Goal: Check status: Check status

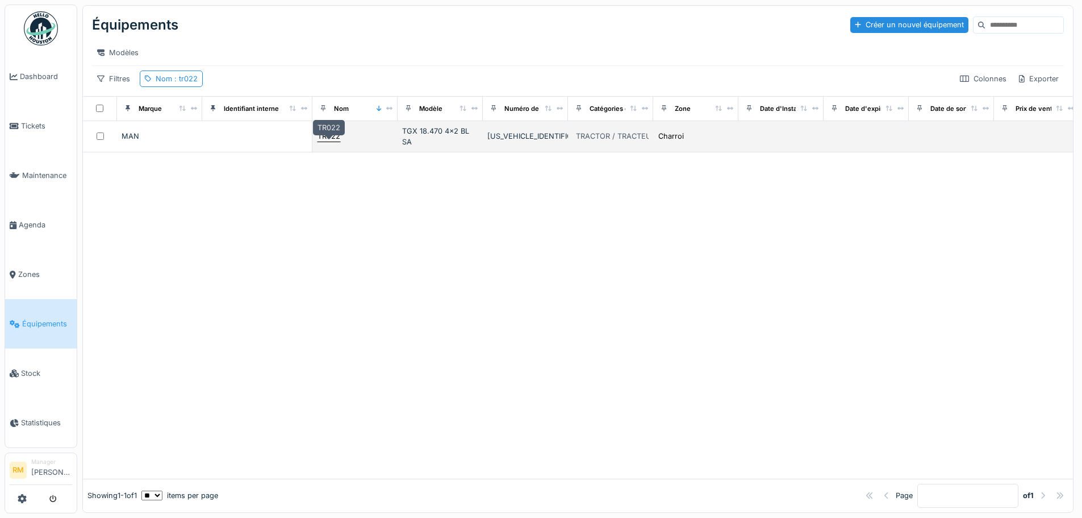
click at [324, 141] on div "TR022" at bounding box center [329, 136] width 23 height 11
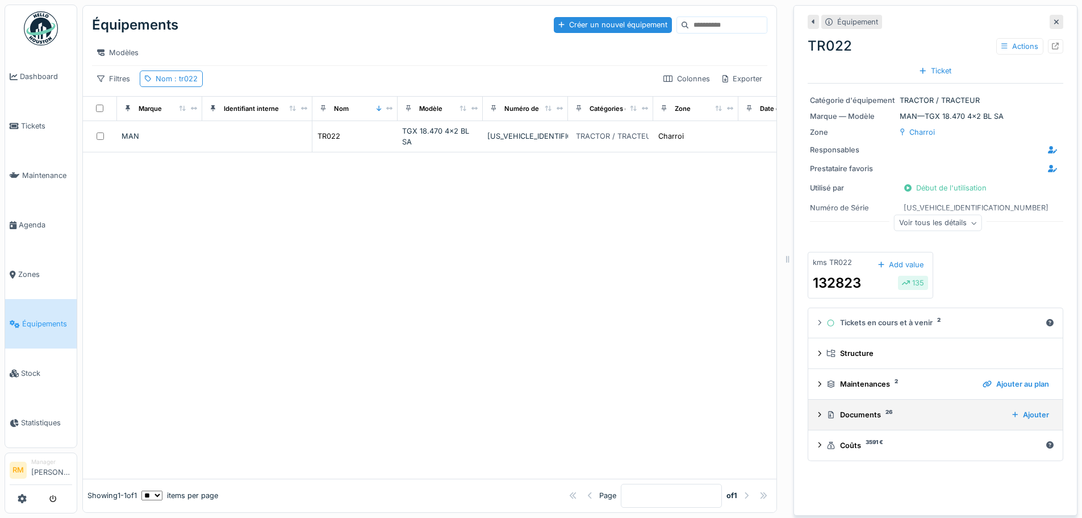
click at [818, 418] on icon at bounding box center [820, 414] width 5 height 7
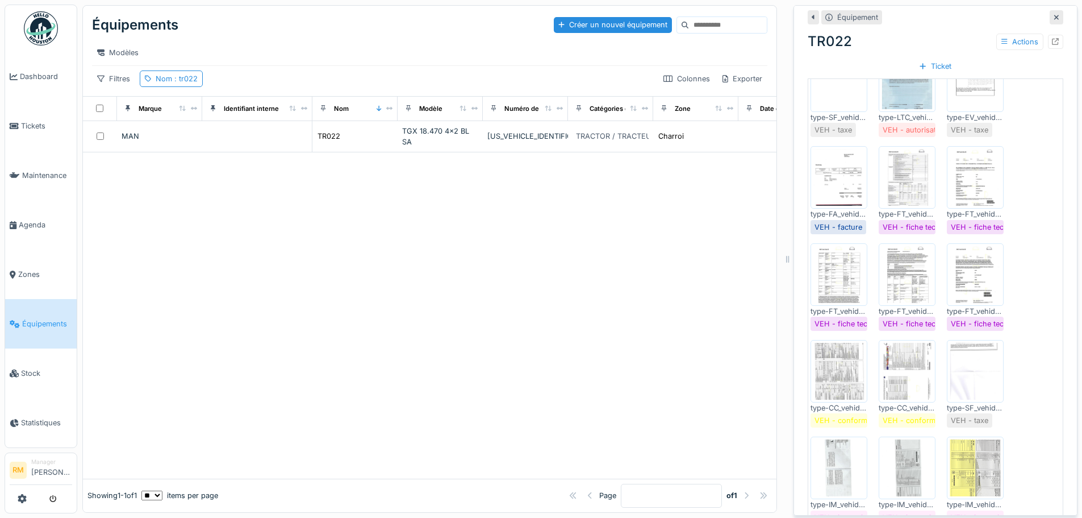
scroll to position [795, 0]
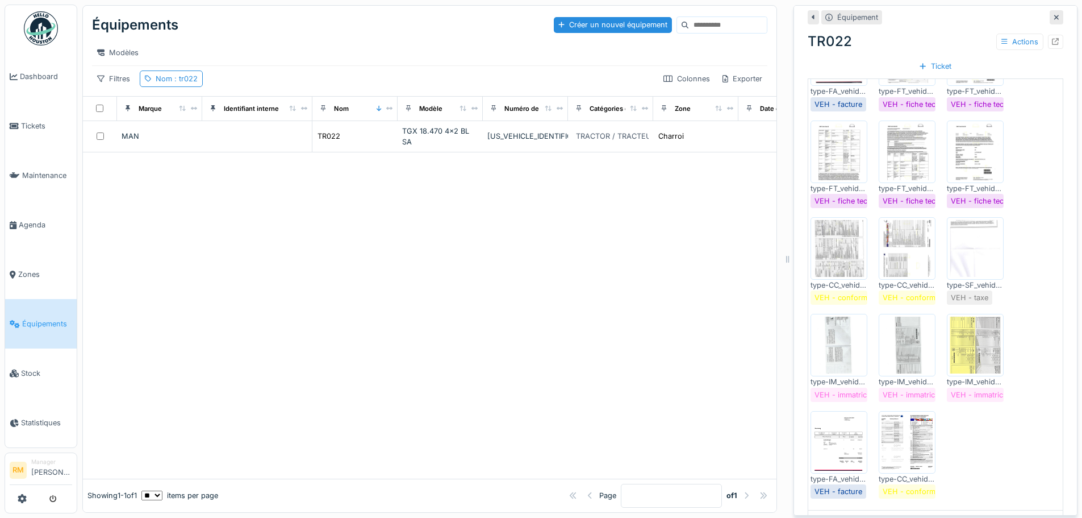
click at [969, 355] on img at bounding box center [975, 344] width 51 height 57
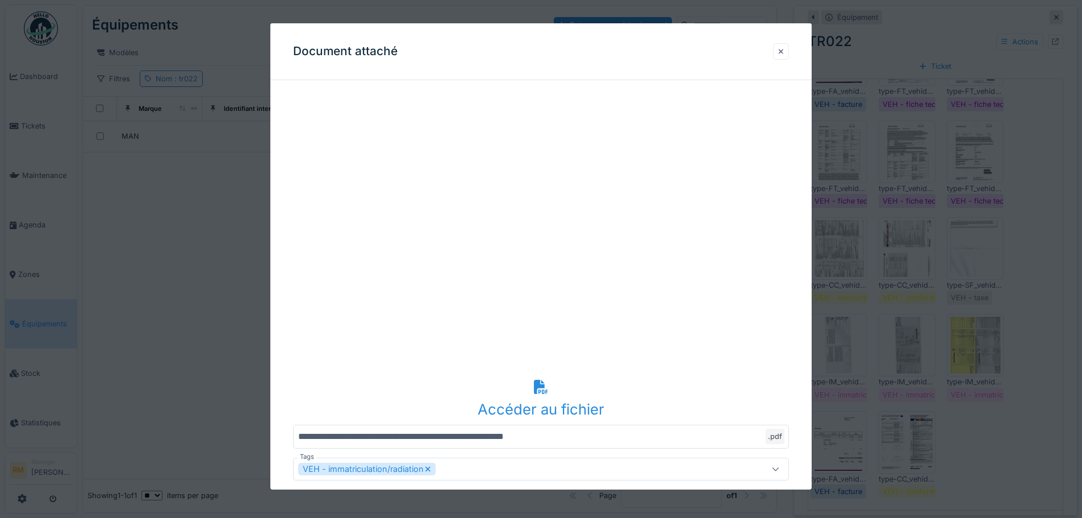
click at [784, 52] on div at bounding box center [781, 51] width 6 height 11
